Goal: Task Accomplishment & Management: Use online tool/utility

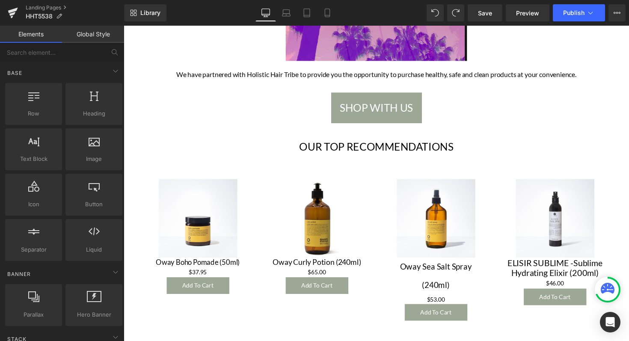
scroll to position [192, 0]
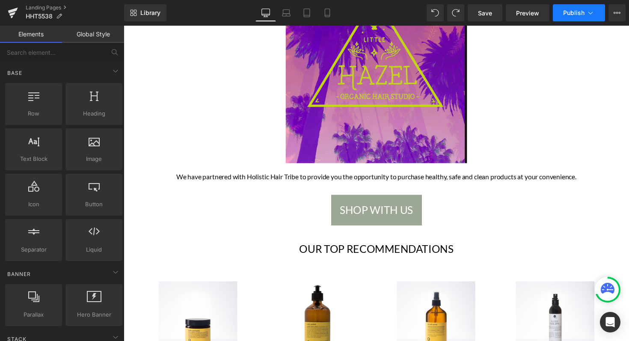
click at [587, 15] on icon at bounding box center [590, 13] width 9 height 9
click at [612, 14] on button "View Live Page View with current Template Save Template to Library Schedule Pub…" at bounding box center [617, 12] width 17 height 17
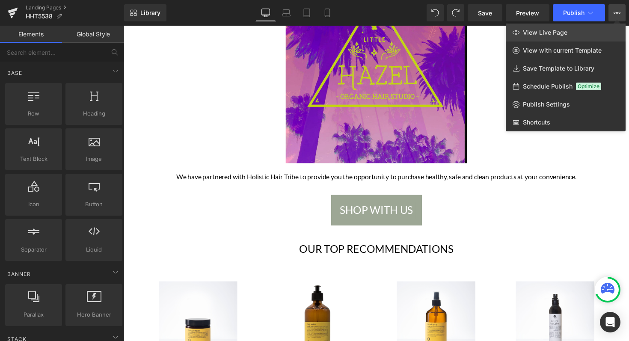
click at [563, 33] on span "View Live Page" at bounding box center [545, 33] width 45 height 8
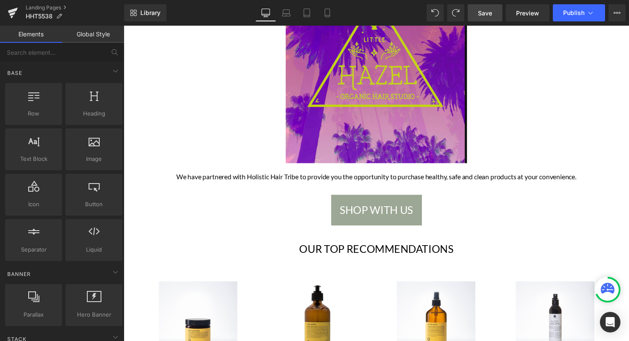
click at [486, 10] on span "Save" at bounding box center [485, 13] width 14 height 9
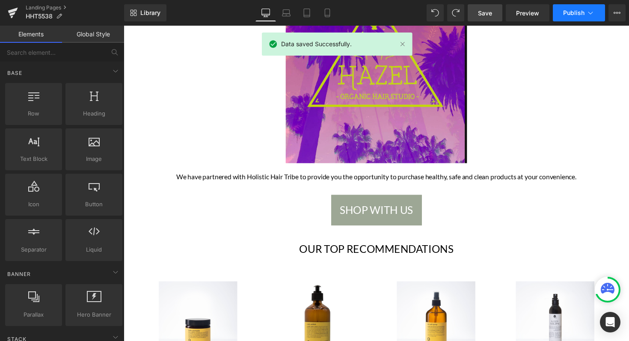
click at [582, 9] on span "Publish" at bounding box center [573, 12] width 21 height 7
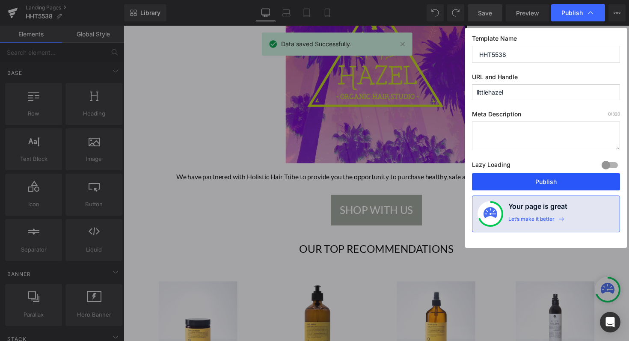
click at [545, 181] on button "Publish" at bounding box center [546, 181] width 148 height 17
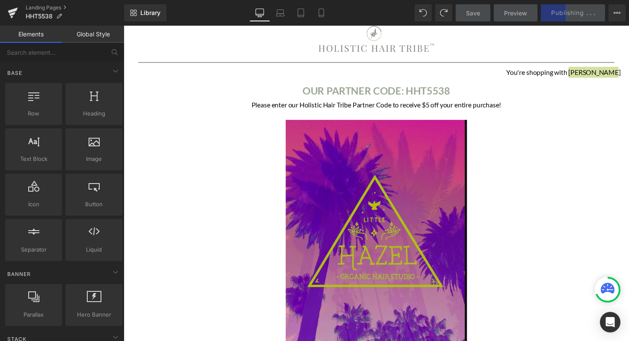
scroll to position [0, 0]
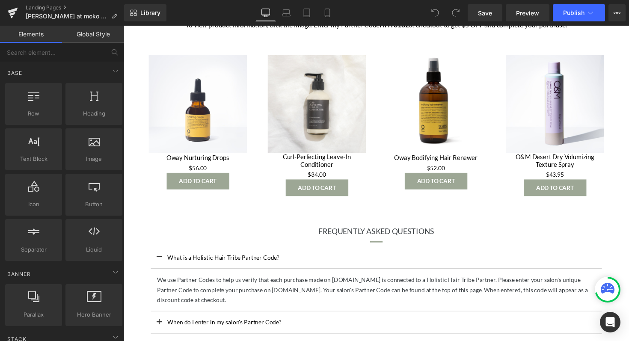
scroll to position [388, 0]
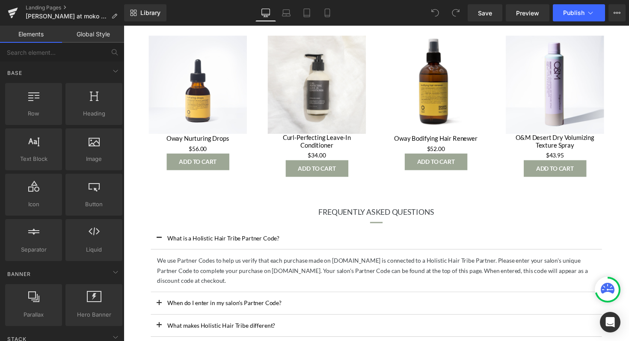
scroll to position [374, 0]
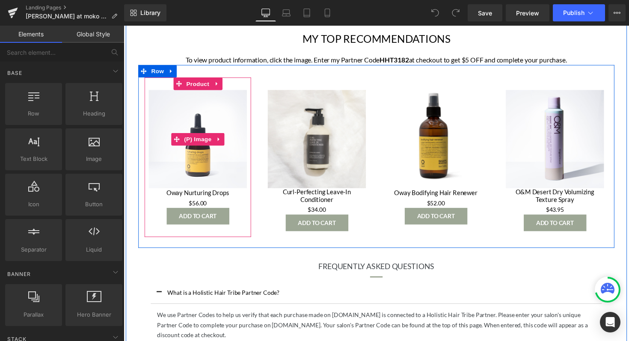
click at [205, 130] on img at bounding box center [199, 142] width 101 height 101
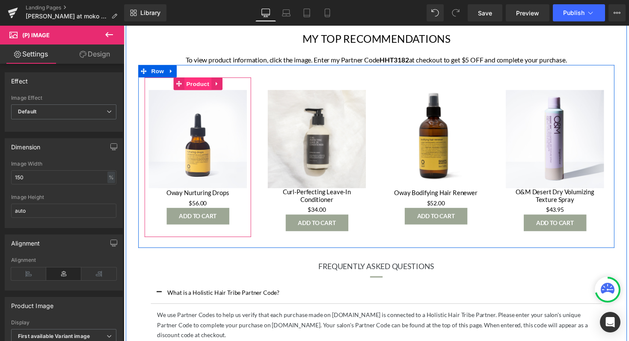
click at [206, 84] on span "Product" at bounding box center [200, 85] width 28 height 13
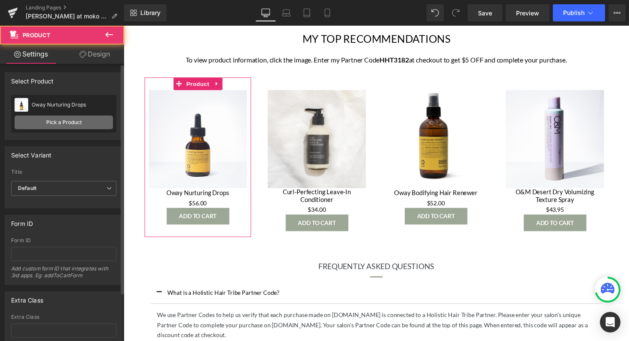
click at [78, 126] on link "Pick a Product" at bounding box center [64, 123] width 98 height 14
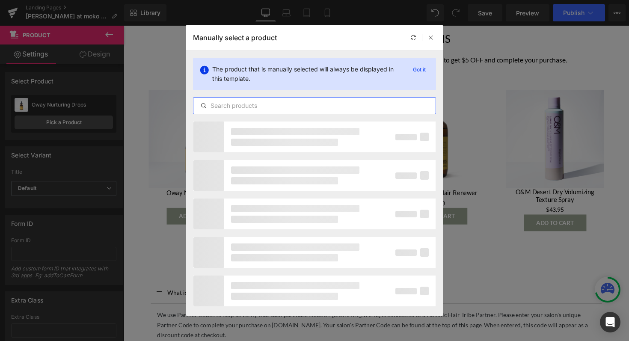
click at [285, 105] on input "text" at bounding box center [314, 106] width 242 height 10
paste input "heal and hydrate shampoo"
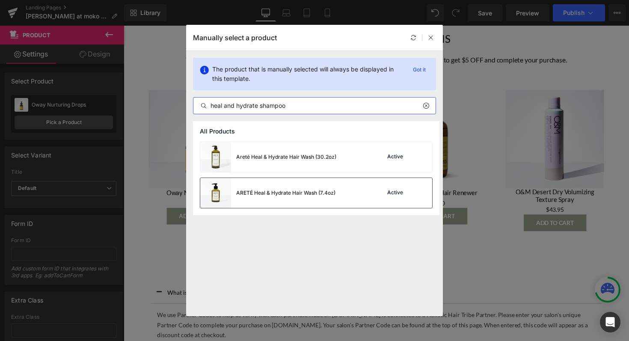
type input "heal and hydrate shampoo"
click at [298, 180] on div "ARETÉ Heal & Hydrate Hair Wash (7.4oz)" at bounding box center [267, 193] width 135 height 30
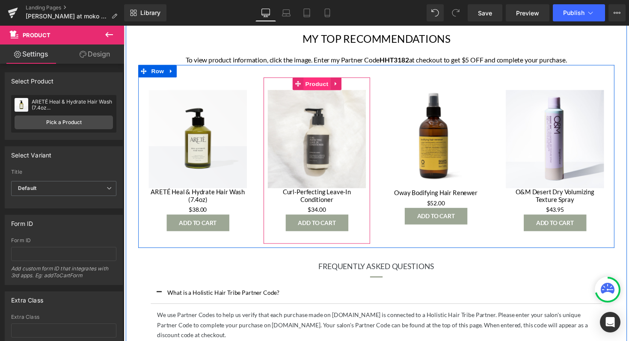
click at [318, 84] on span "Product" at bounding box center [322, 85] width 28 height 13
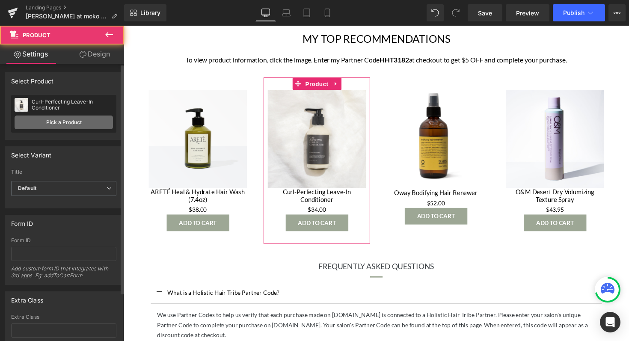
click at [95, 123] on link "Pick a Product" at bounding box center [64, 123] width 98 height 14
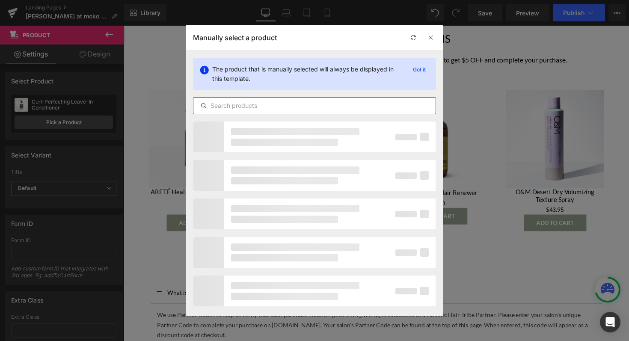
click at [296, 105] on input "text" at bounding box center [314, 106] width 242 height 10
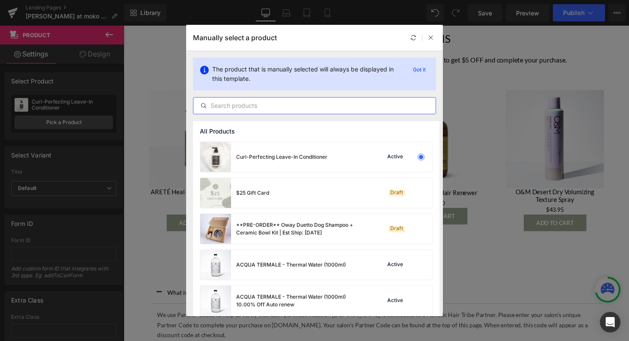
paste input "Botanical bond hair repair"
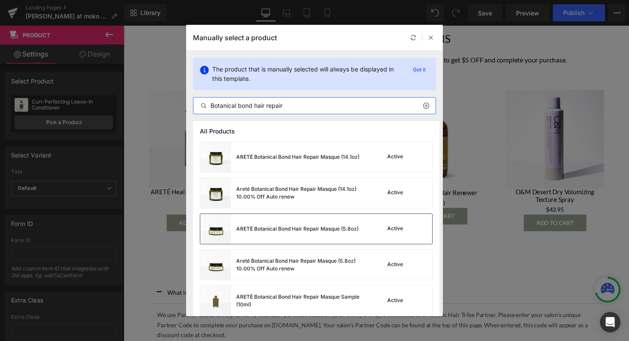
type input "Botanical bond hair repair"
click at [302, 235] on div "ARETÉ Botanical Bond Hair Repair Masque (5.8oz)" at bounding box center [279, 229] width 158 height 30
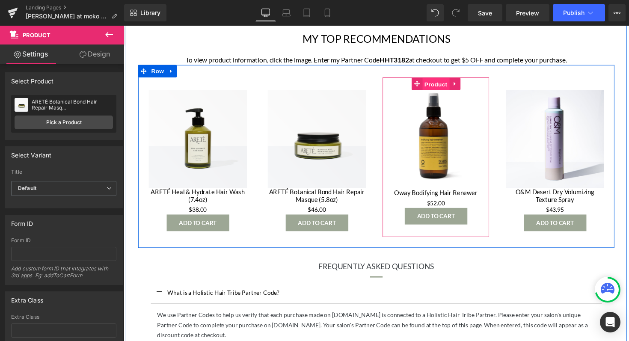
click at [438, 81] on span "Product" at bounding box center [444, 85] width 28 height 13
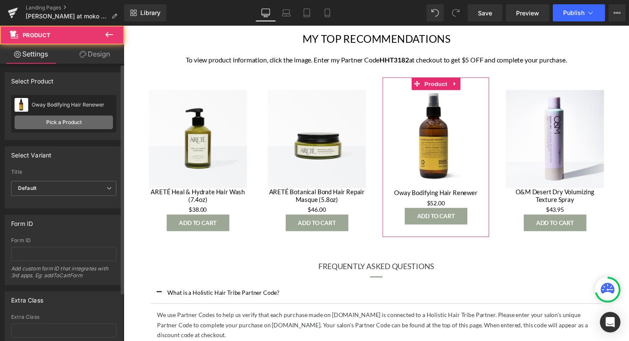
click at [72, 121] on link "Pick a Product" at bounding box center [64, 123] width 98 height 14
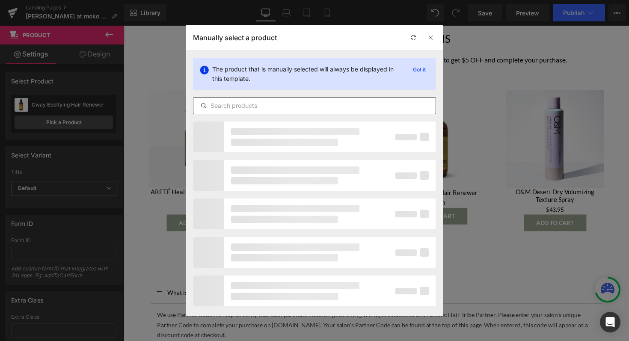
click at [309, 107] on input "text" at bounding box center [314, 106] width 242 height 10
paste input "arete soft shine texture spray"
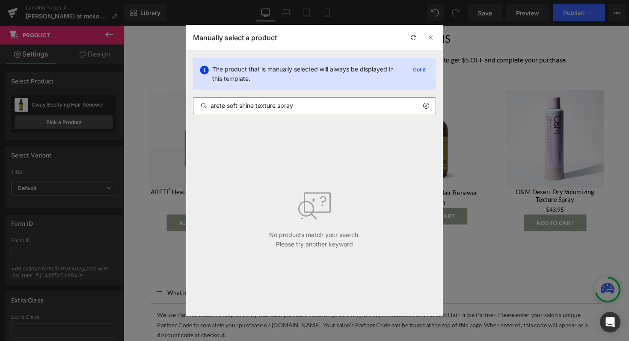
drag, startPoint x: 300, startPoint y: 108, endPoint x: 200, endPoint y: 108, distance: 99.7
click at [199, 108] on input "arete soft shine texture spray" at bounding box center [314, 106] width 242 height 10
click at [226, 107] on input "arete soft shine texture spray" at bounding box center [314, 106] width 242 height 10
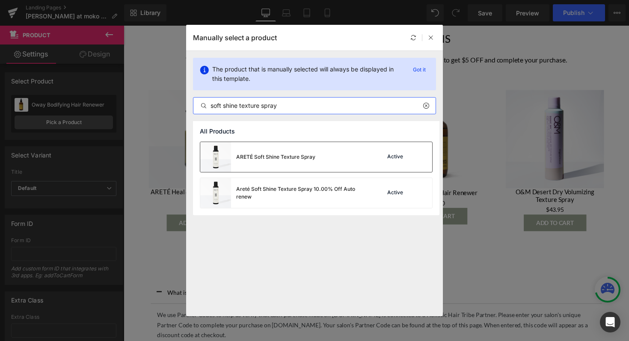
type input "soft shine texture spray"
click at [285, 156] on div "ARETÉ Soft Shine Texture Spray" at bounding box center [275, 157] width 79 height 8
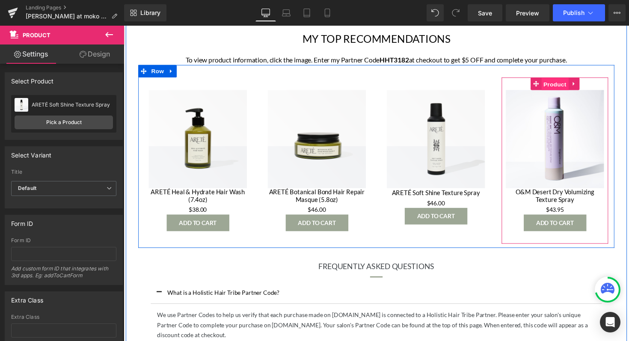
click at [568, 88] on span "Product" at bounding box center [566, 85] width 28 height 13
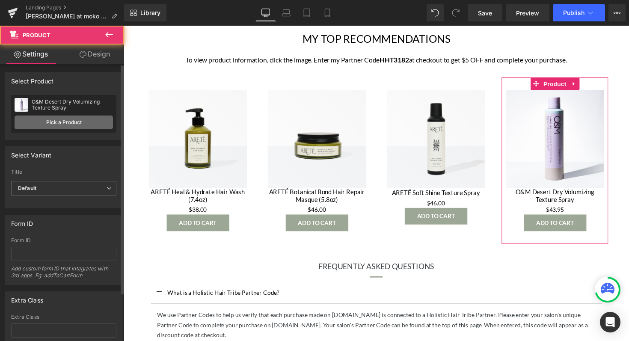
click at [67, 122] on link "Pick a Product" at bounding box center [64, 123] width 98 height 14
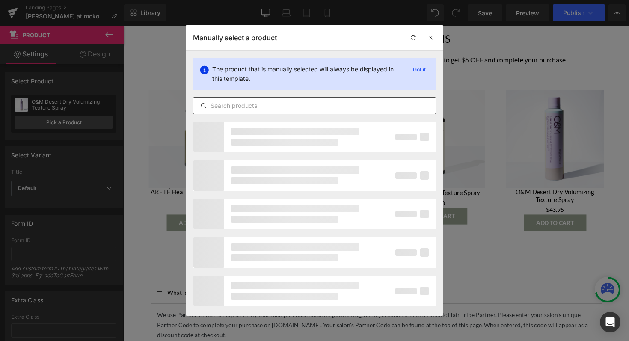
click at [293, 109] on input "text" at bounding box center [314, 106] width 242 height 10
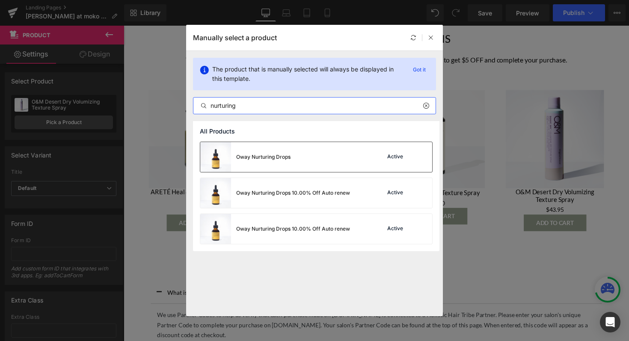
type input "nurturing"
click at [297, 156] on div "Oway Nurturing Drops Active" at bounding box center [316, 157] width 232 height 30
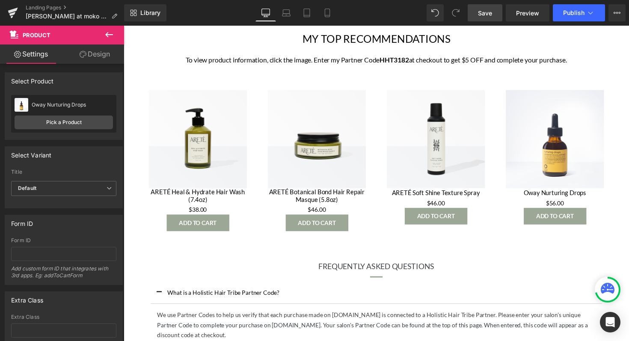
click at [480, 11] on span "Save" at bounding box center [485, 13] width 14 height 9
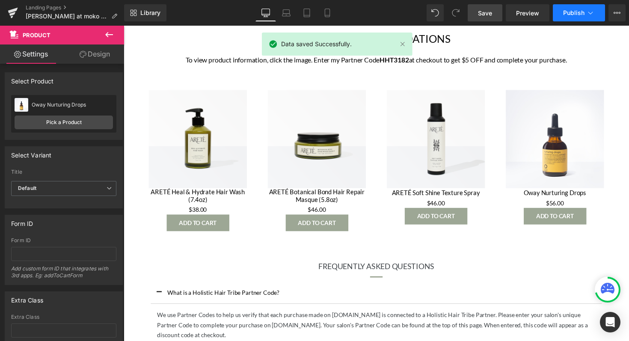
click at [584, 9] on span "Publish" at bounding box center [573, 12] width 21 height 7
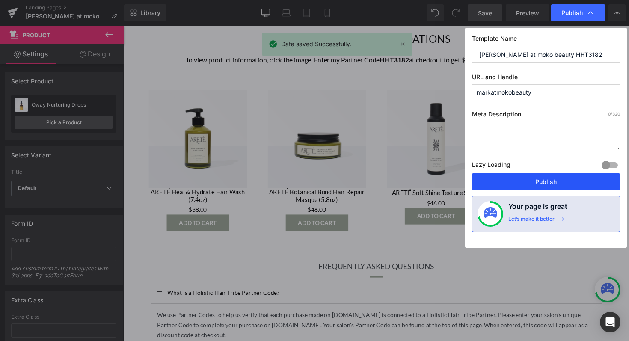
click at [547, 183] on button "Publish" at bounding box center [546, 181] width 148 height 17
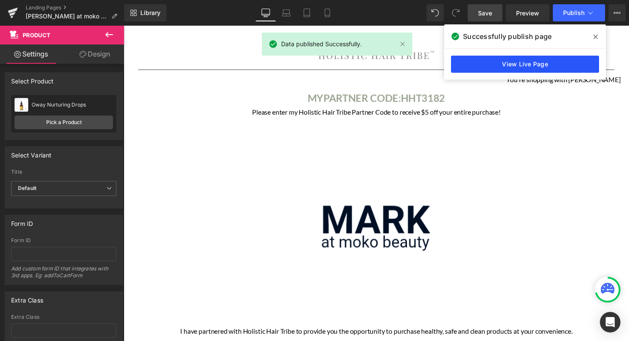
click at [548, 63] on link "View Live Page" at bounding box center [525, 64] width 148 height 17
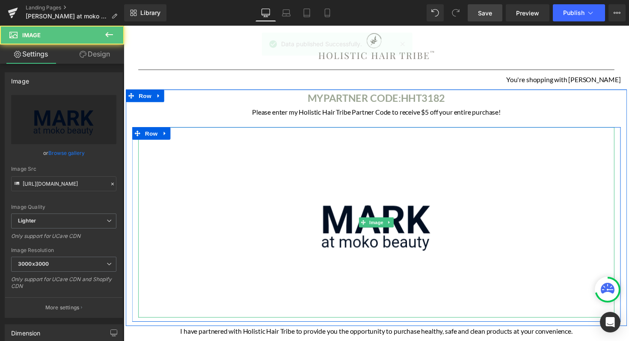
click at [381, 169] on img at bounding box center [382, 227] width 195 height 195
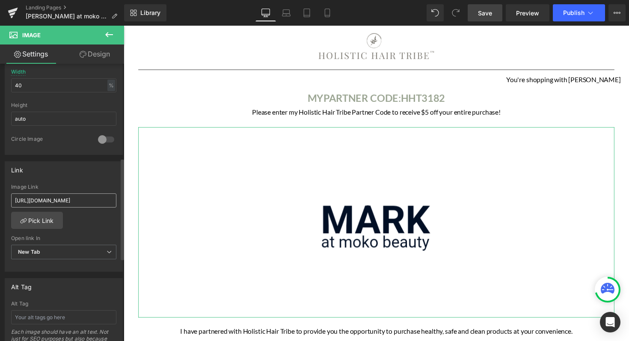
scroll to position [289, 0]
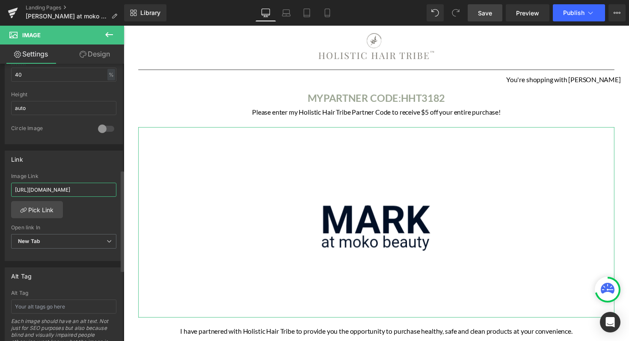
click at [104, 193] on input "https://www.holistichairtribe.com/discount/HHT3182?rfsn=4301167.41f586&utm_sour…" at bounding box center [63, 190] width 105 height 14
click at [106, 189] on input "https://www.holistichairtribe.com/discount/HHT3182?rfsn=4301167.41f586&utm_sour…" at bounding box center [63, 190] width 105 height 14
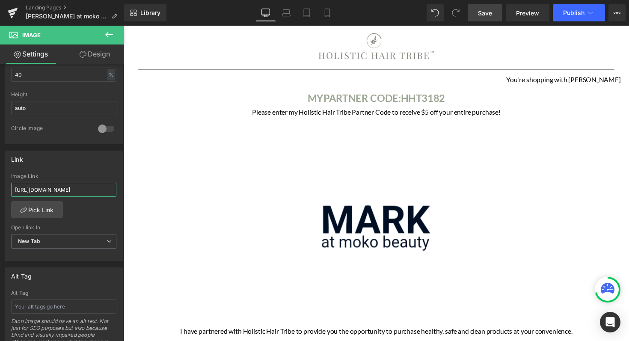
scroll to position [0, 0]
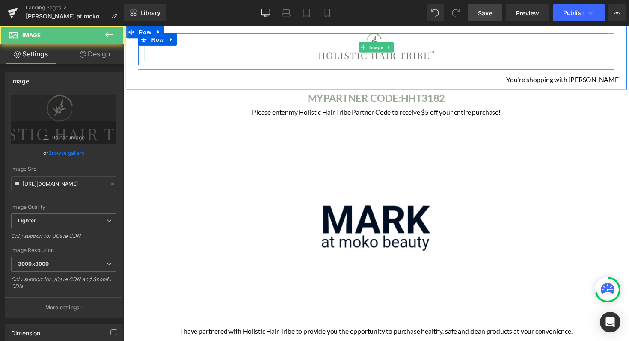
click at [388, 56] on img at bounding box center [382, 47] width 119 height 29
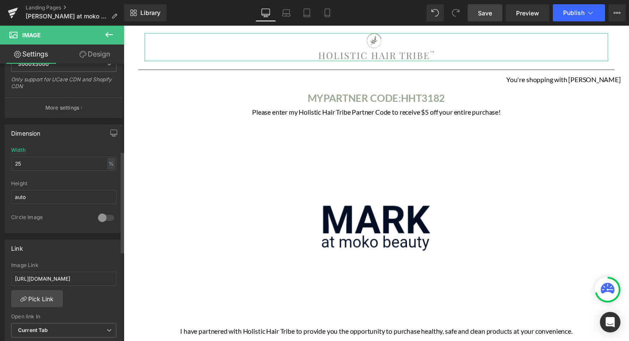
scroll to position [238, 0]
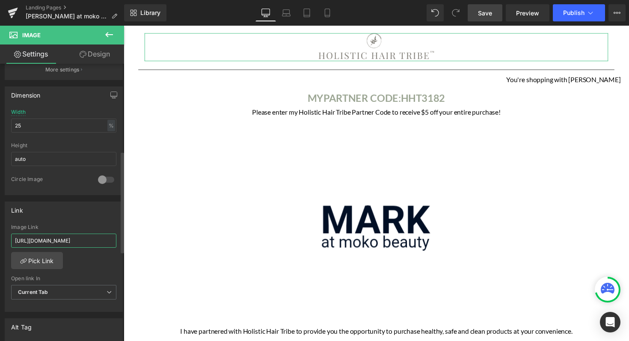
click at [107, 237] on input "https://www.holistichairtribe.com/discount/HHT3182?rfsn=4301167.41f586&utm_sour…" at bounding box center [63, 241] width 105 height 14
click at [108, 240] on input "https://www.holistichairtribe.com/discount/HHT3182?rfsn=4301167.41f586&utm_sour…" at bounding box center [63, 241] width 105 height 14
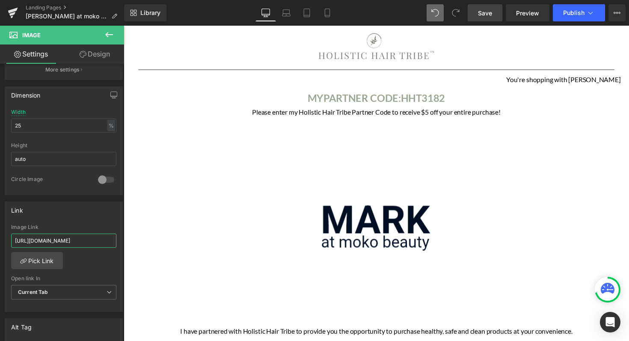
scroll to position [0, 0]
click at [56, 6] on link "Landing Pages" at bounding box center [75, 7] width 98 height 7
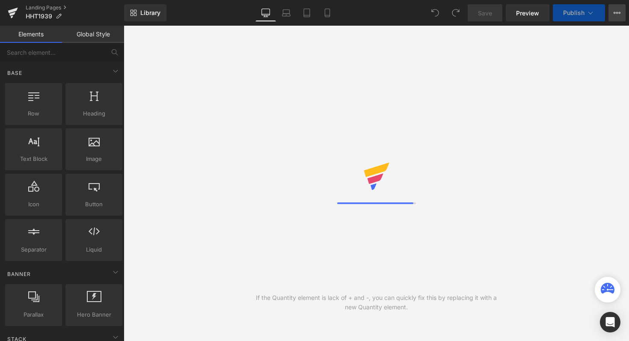
click at [613, 18] on button "View Live Page View with current Template Save Template to Library Schedule Pub…" at bounding box center [617, 12] width 17 height 17
